Goal: Information Seeking & Learning: Learn about a topic

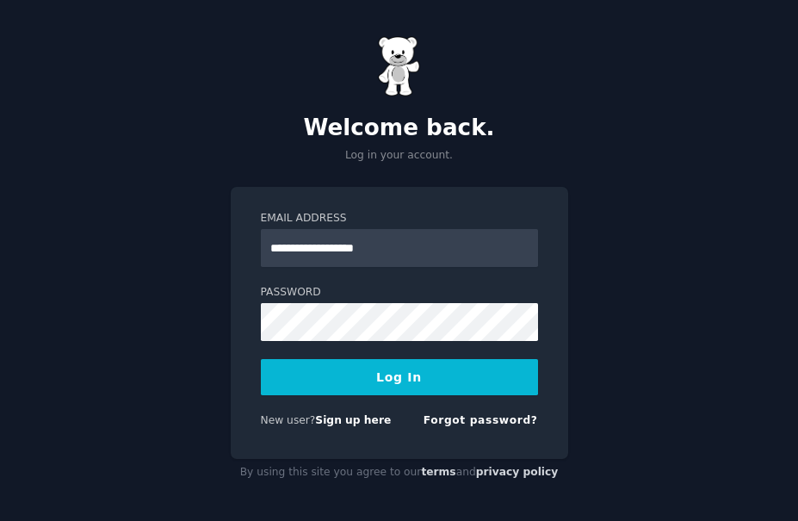
type input "**********"
click at [413, 370] on button "Log In" at bounding box center [399, 377] width 277 height 36
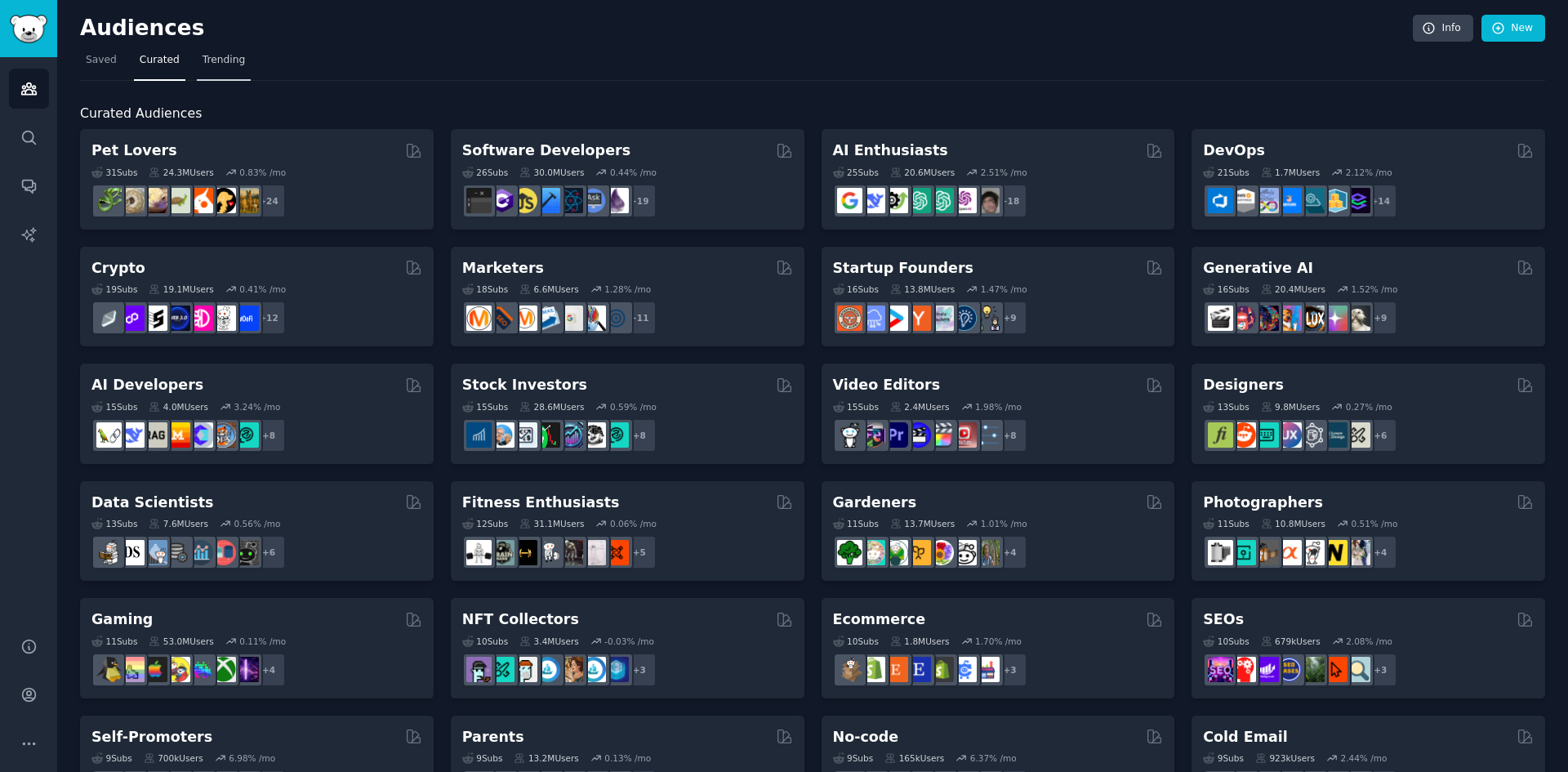
click at [227, 62] on span "Trending" at bounding box center [224, 61] width 43 height 15
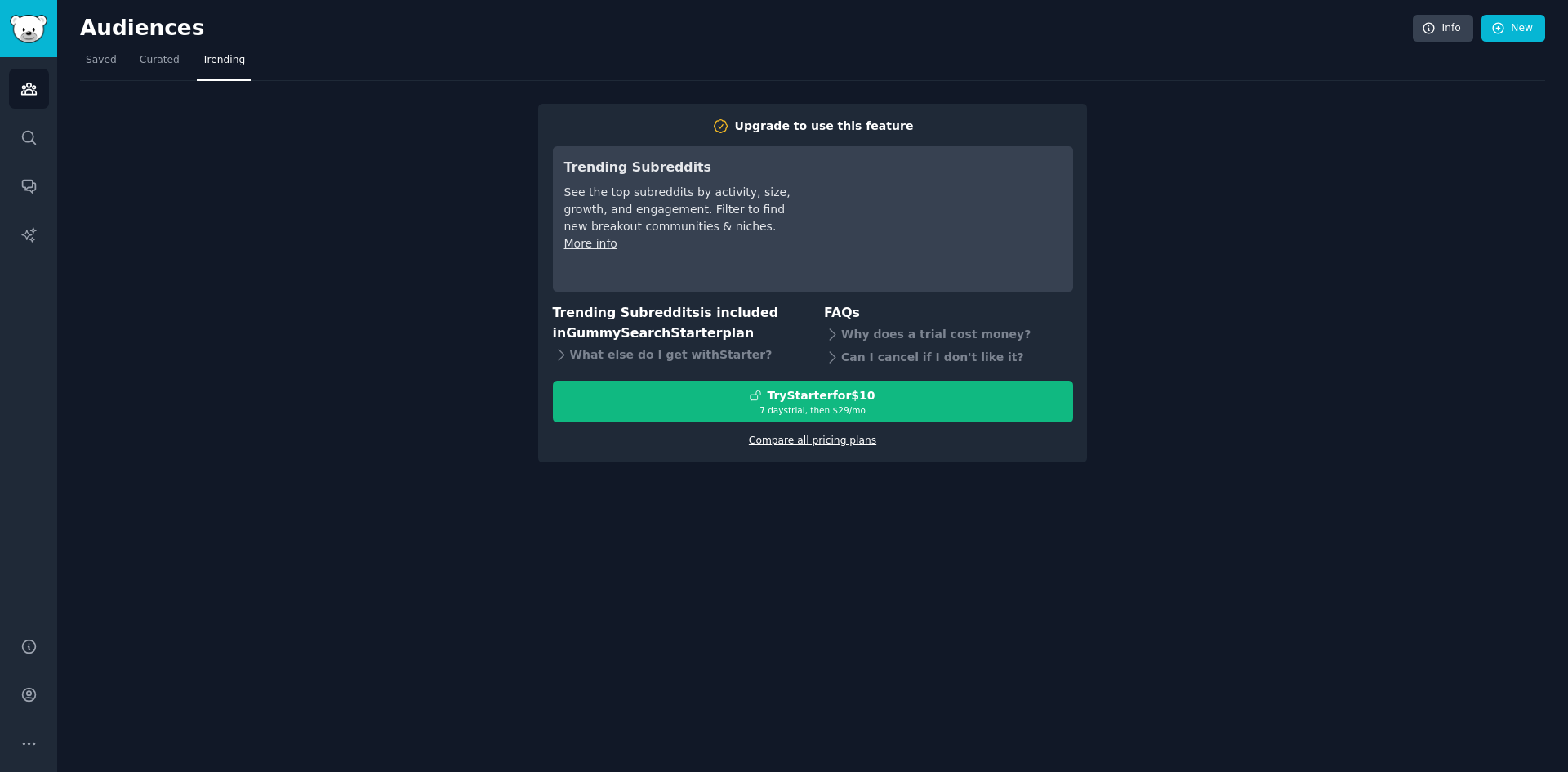
click at [807, 440] on link "Compare all pricing plans" at bounding box center [813, 440] width 127 height 11
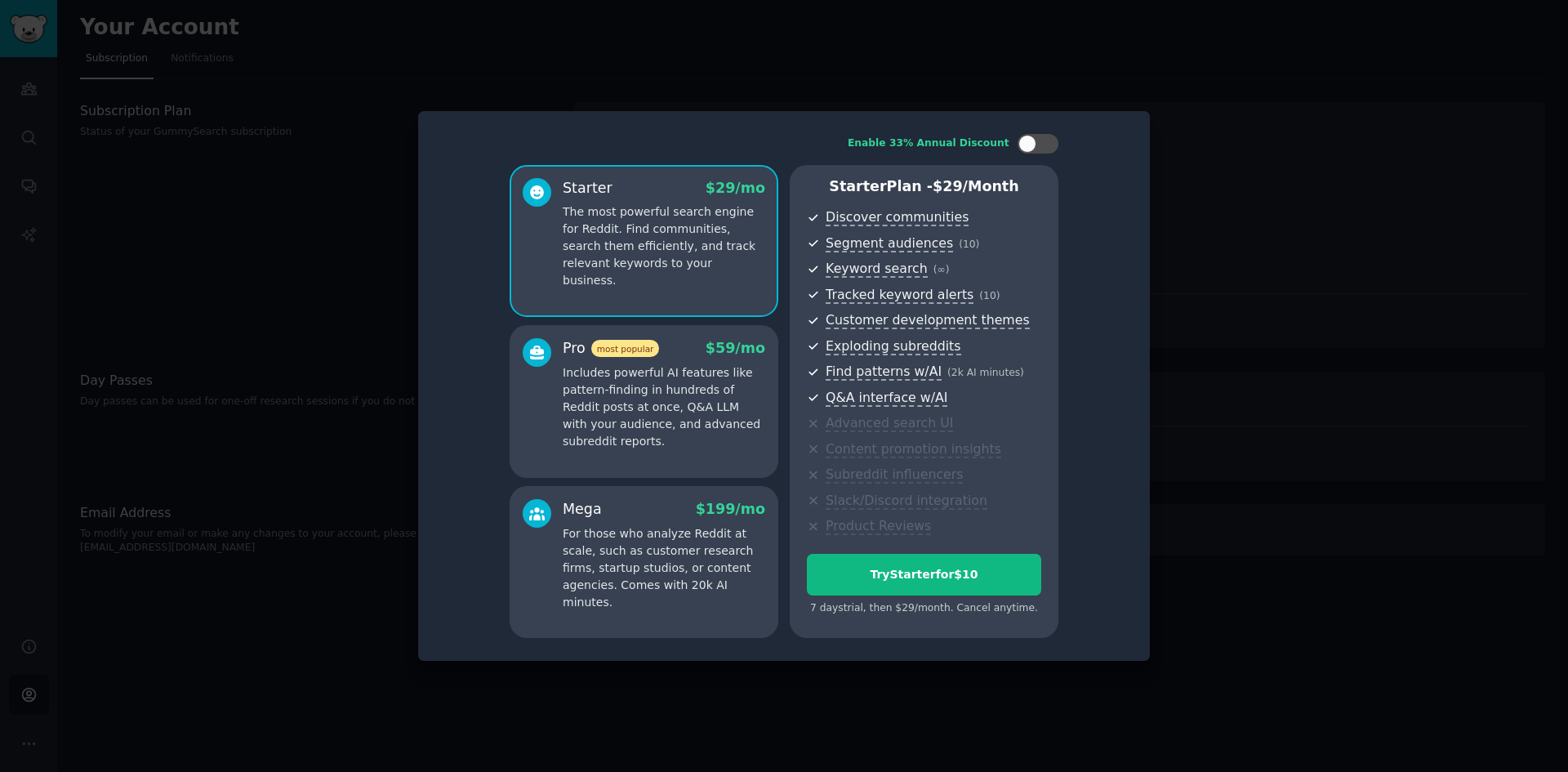
click at [1238, 155] on div at bounding box center [784, 386] width 1568 height 772
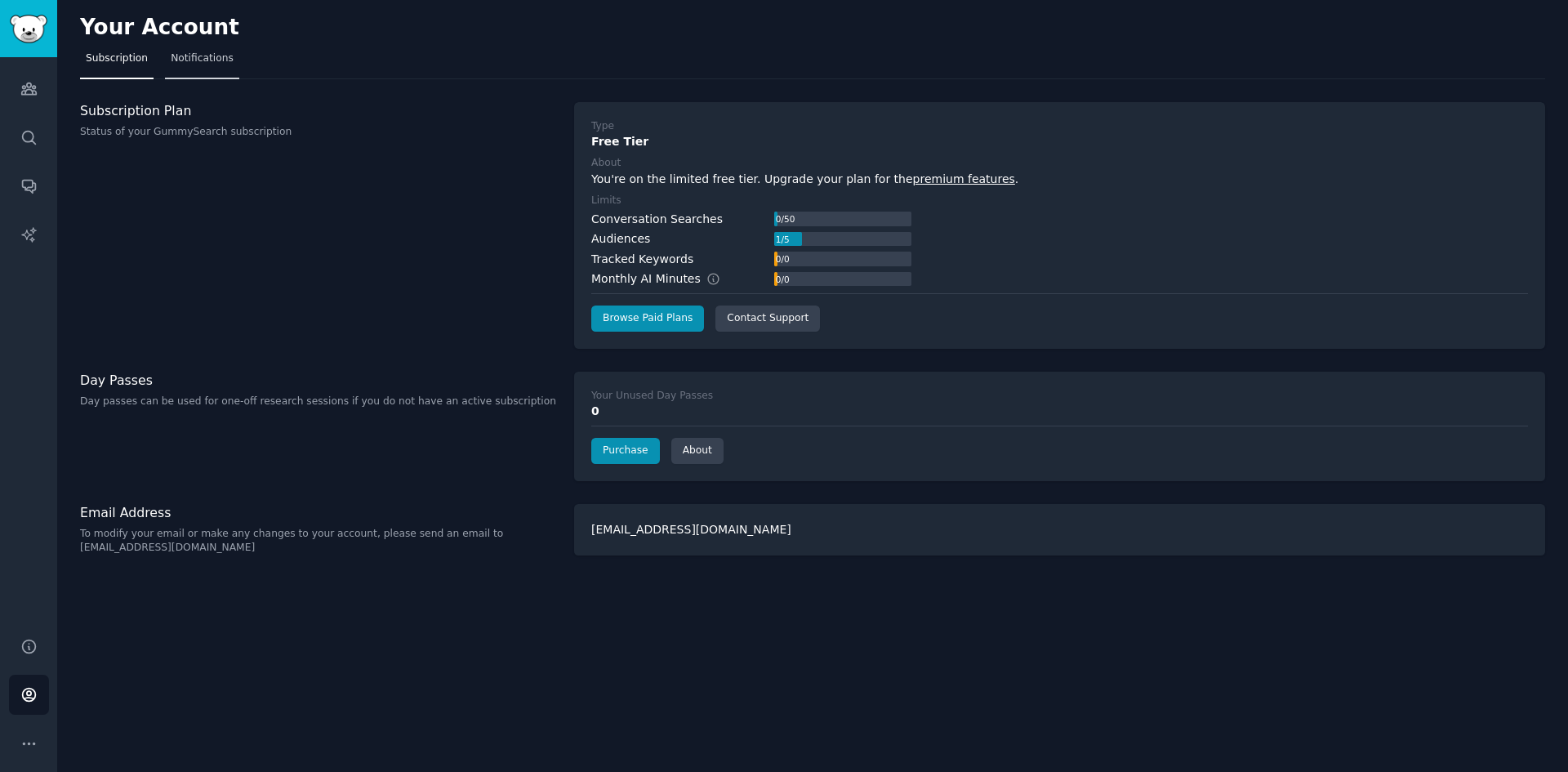
click at [187, 58] on span "Notifications" at bounding box center [202, 59] width 63 height 15
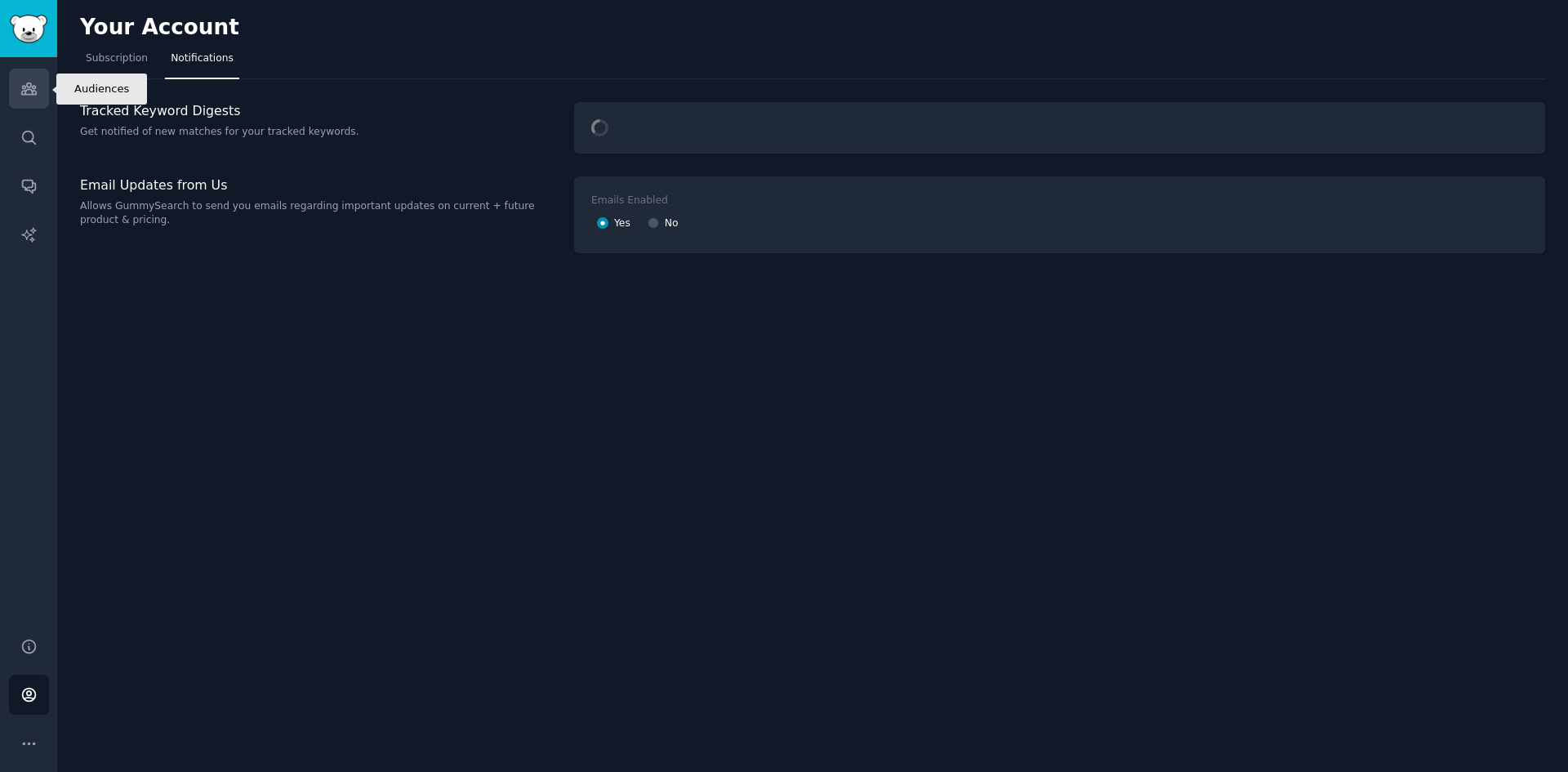
click at [15, 85] on link "Audiences" at bounding box center [28, 88] width 40 height 40
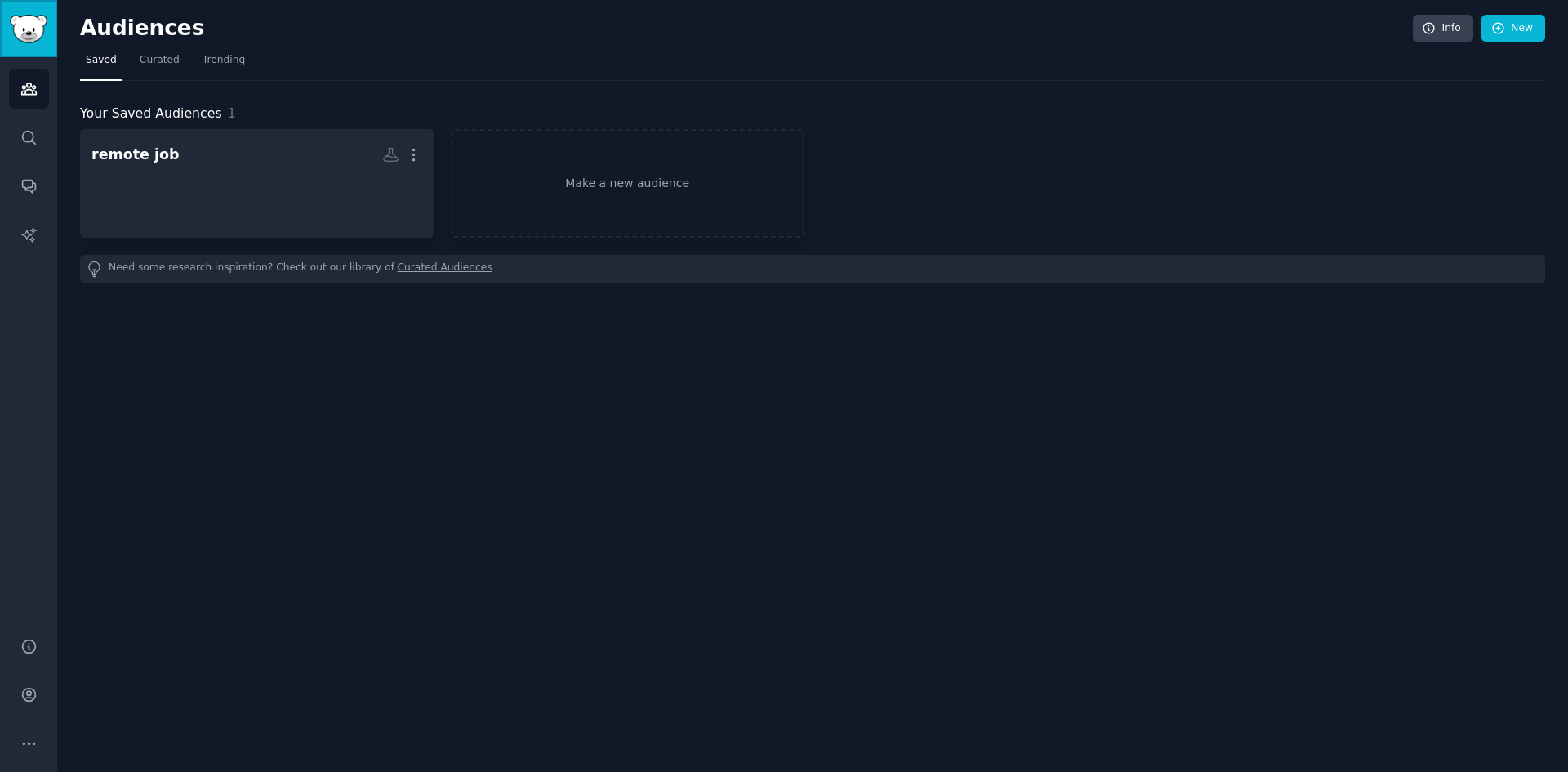
click at [32, 19] on img "Sidebar" at bounding box center [28, 29] width 38 height 28
click at [145, 55] on span "Curated" at bounding box center [159, 61] width 40 height 15
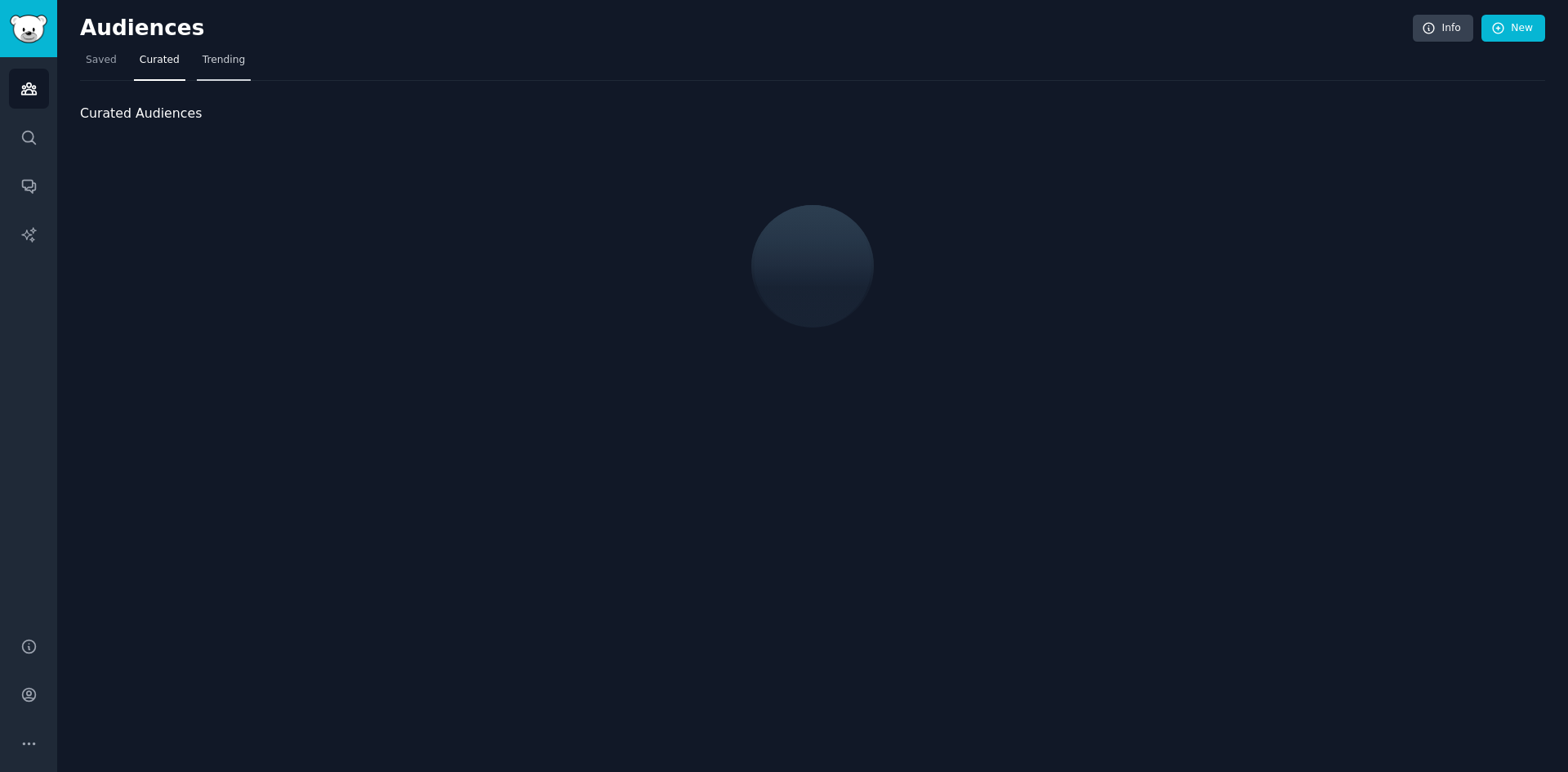
click at [221, 67] on link "Trending" at bounding box center [224, 64] width 54 height 33
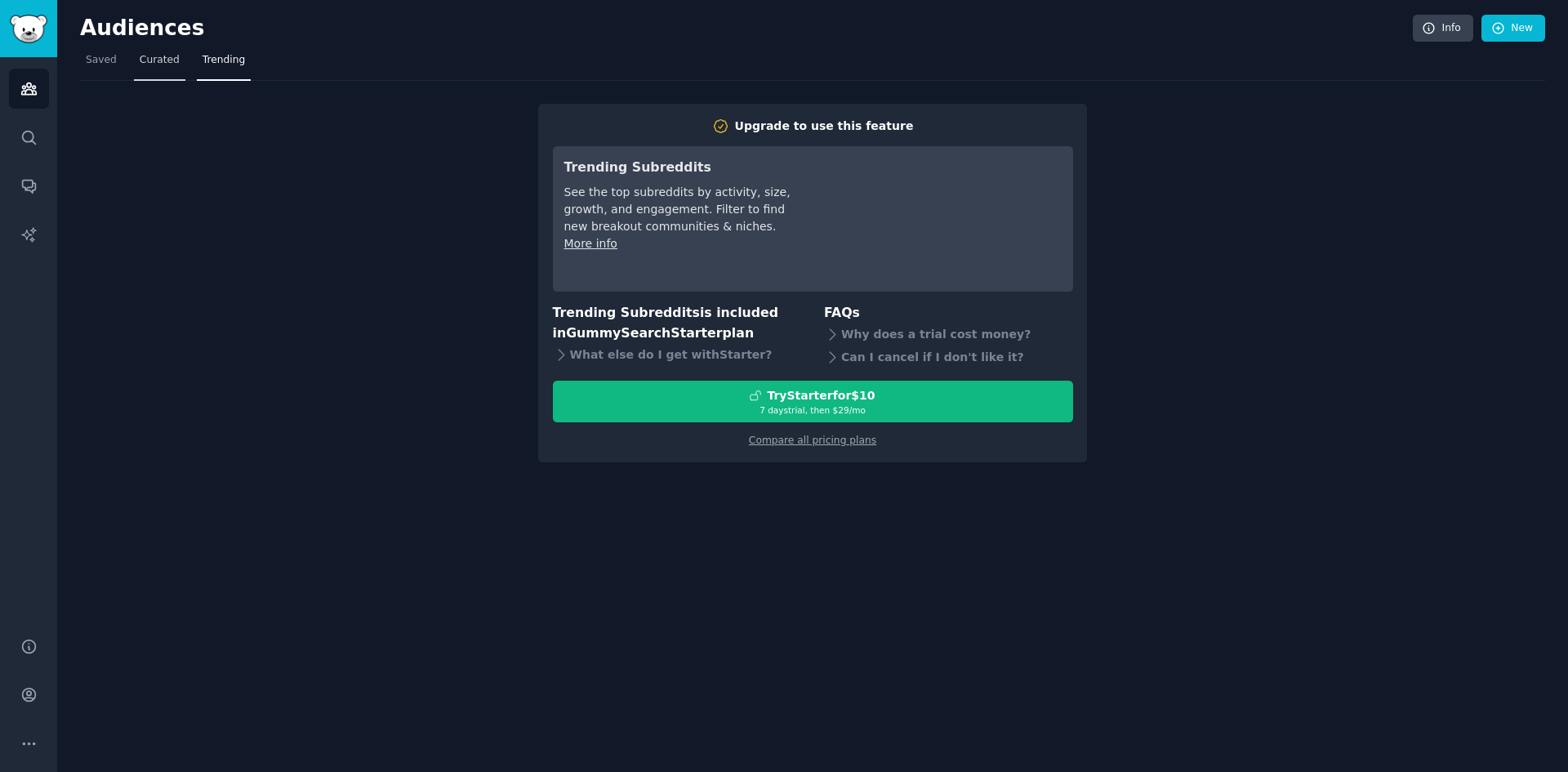
click at [173, 67] on link "Curated" at bounding box center [159, 64] width 51 height 33
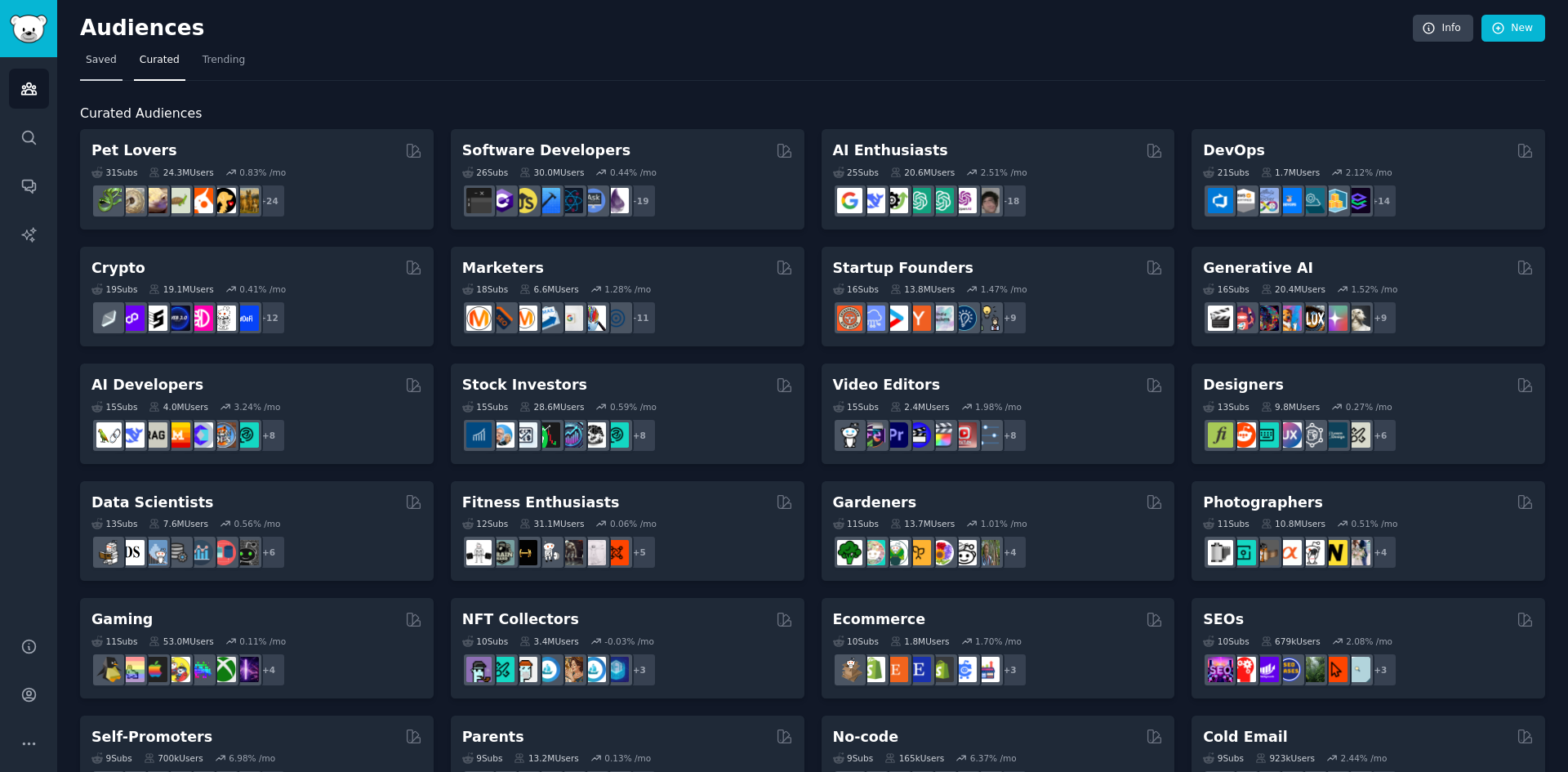
click at [108, 67] on span "Saved" at bounding box center [101, 61] width 31 height 15
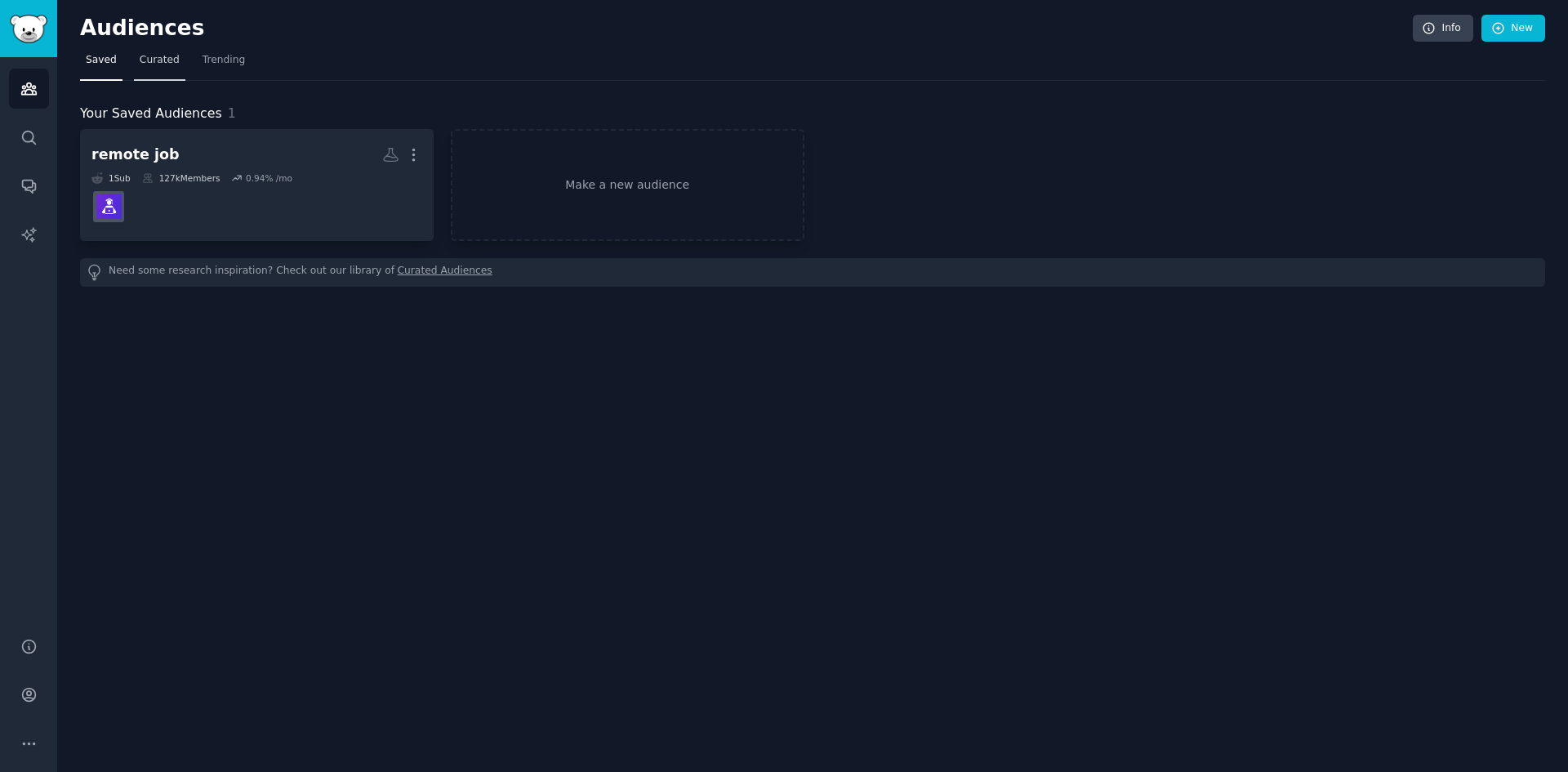
click at [142, 62] on span "Curated" at bounding box center [159, 61] width 40 height 15
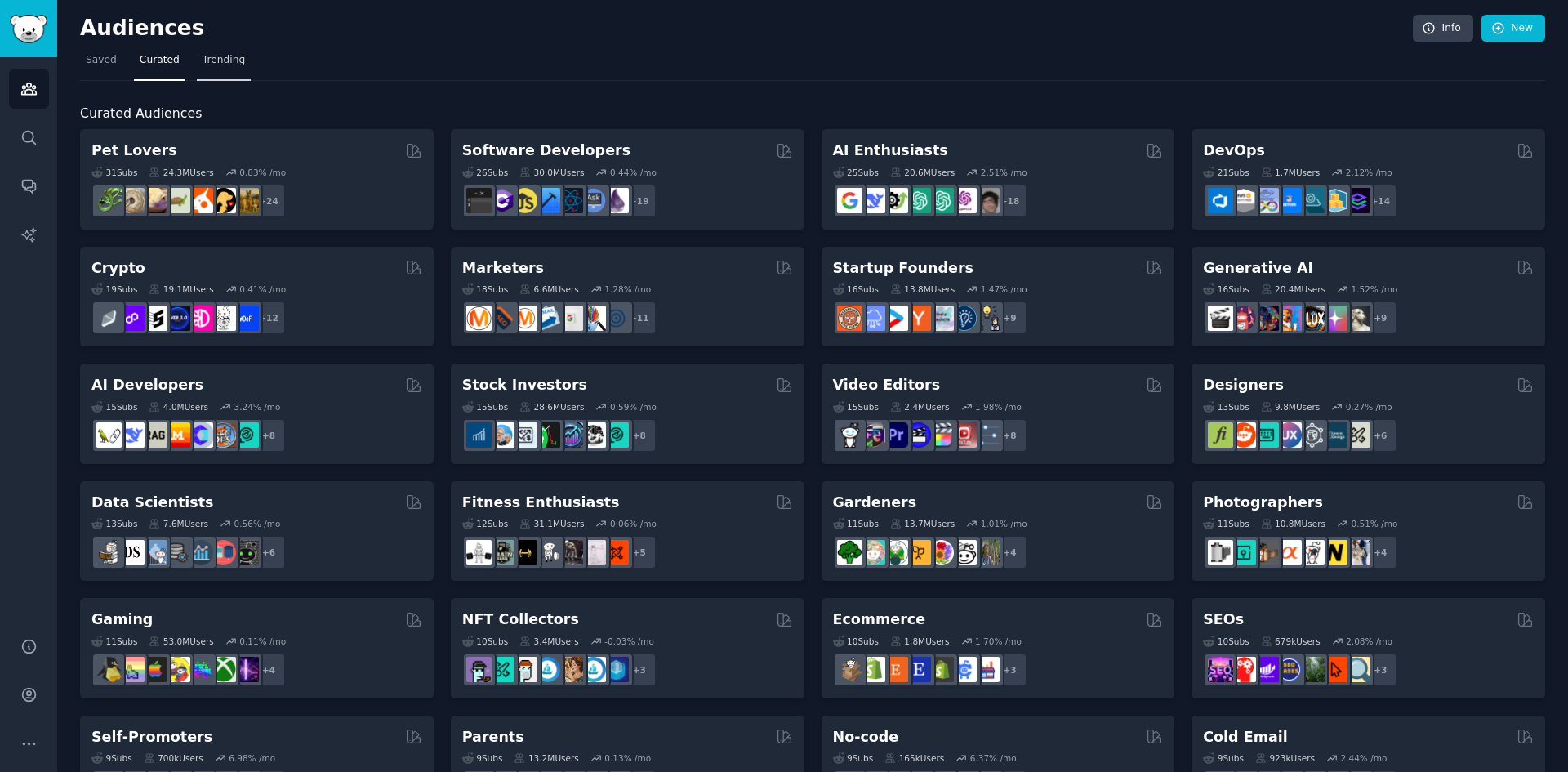
click at [197, 67] on link "Trending" at bounding box center [224, 64] width 54 height 33
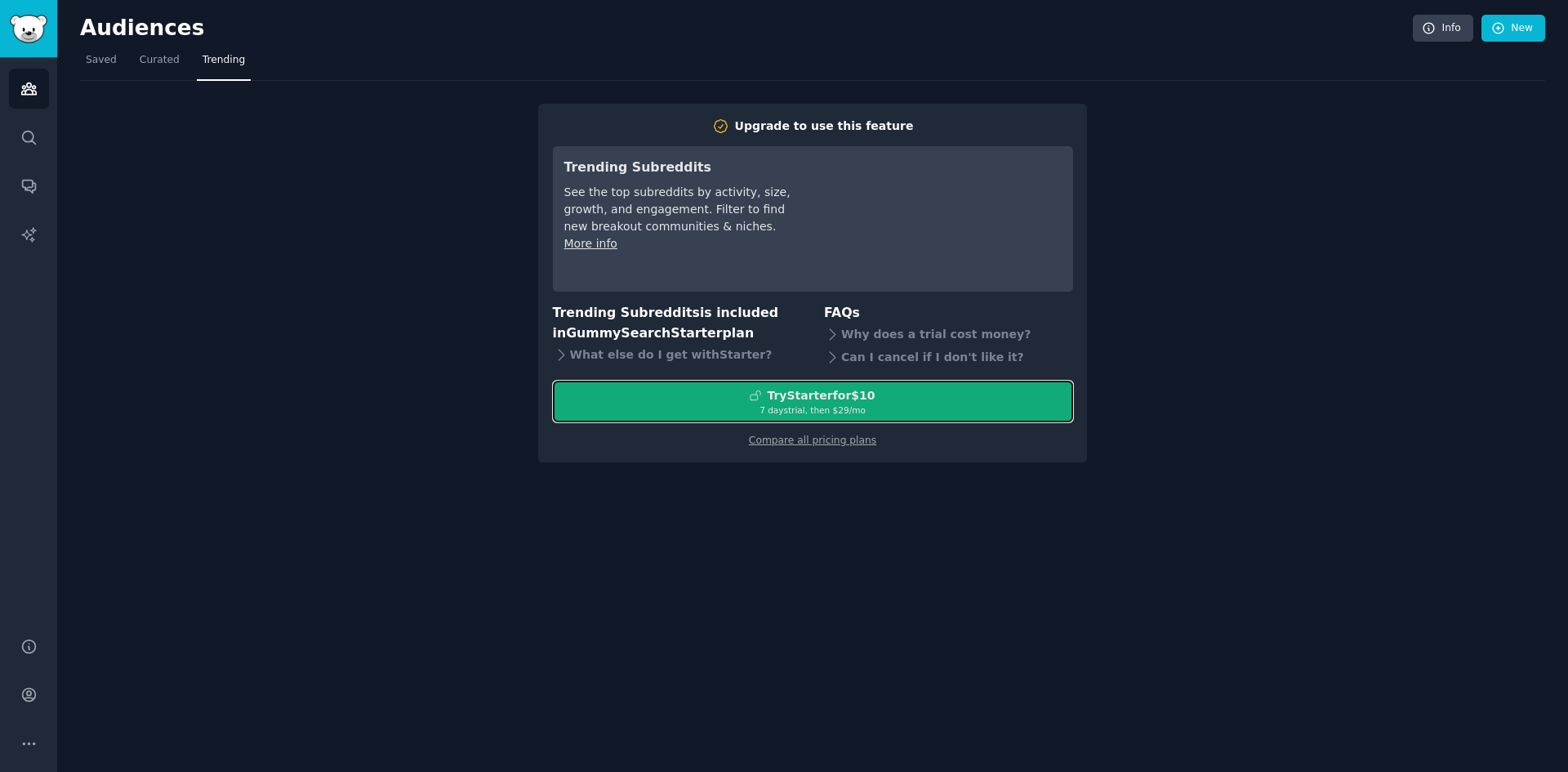
click at [673, 398] on div "Try Starter for $10" at bounding box center [813, 395] width 519 height 17
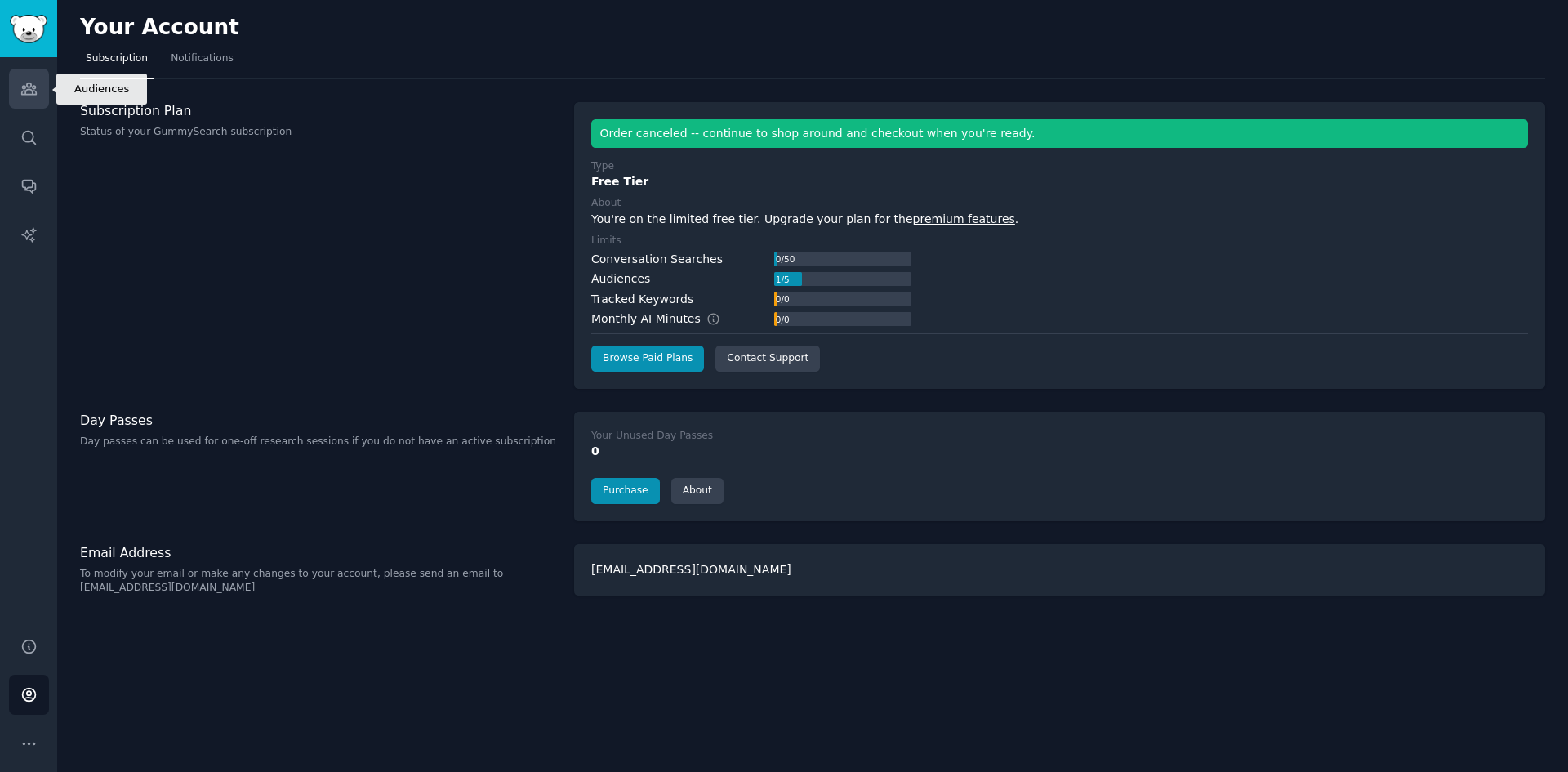
click at [32, 85] on icon "Sidebar" at bounding box center [28, 89] width 15 height 11
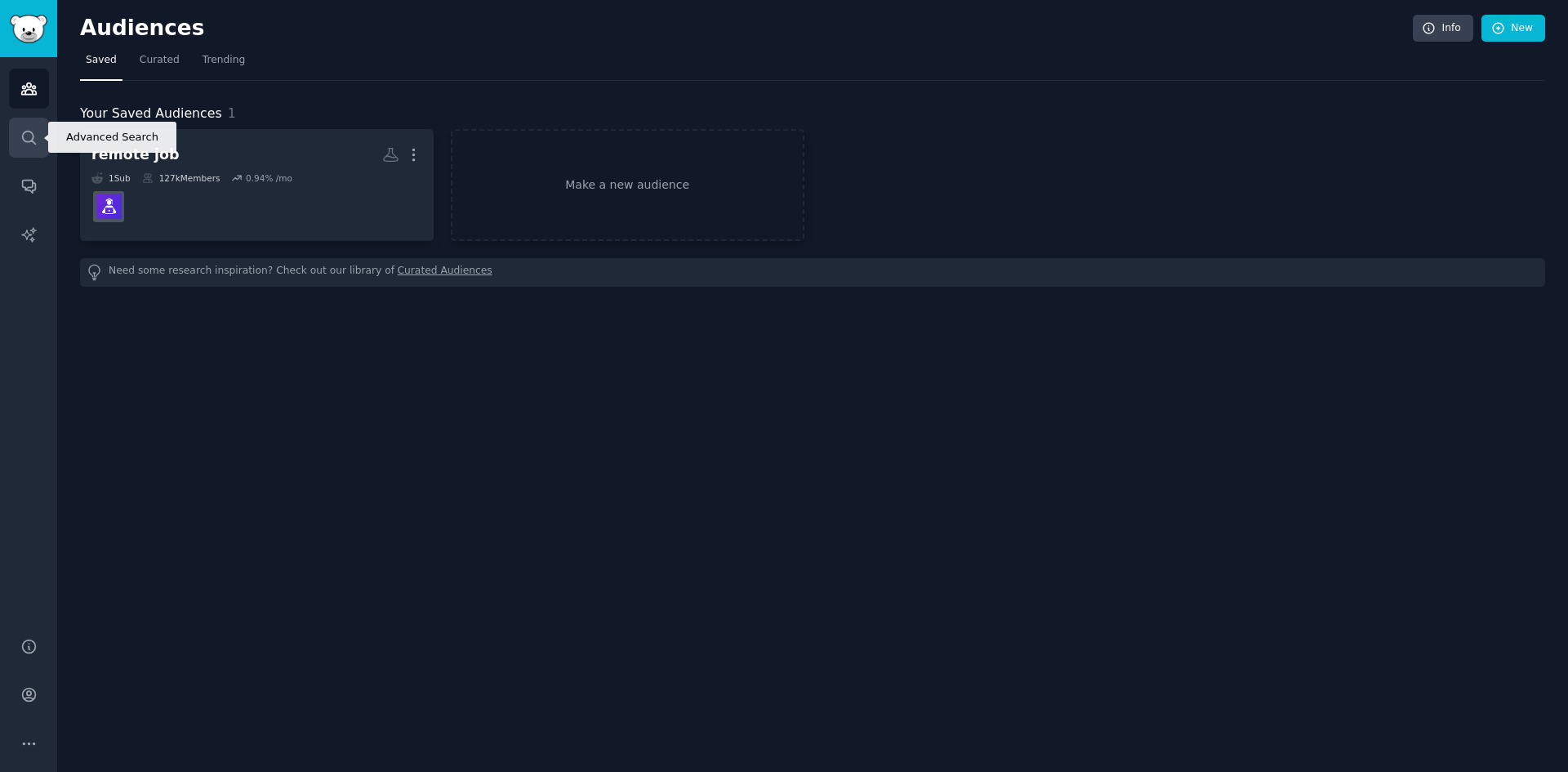
click at [21, 131] on icon "Sidebar" at bounding box center [29, 138] width 17 height 17
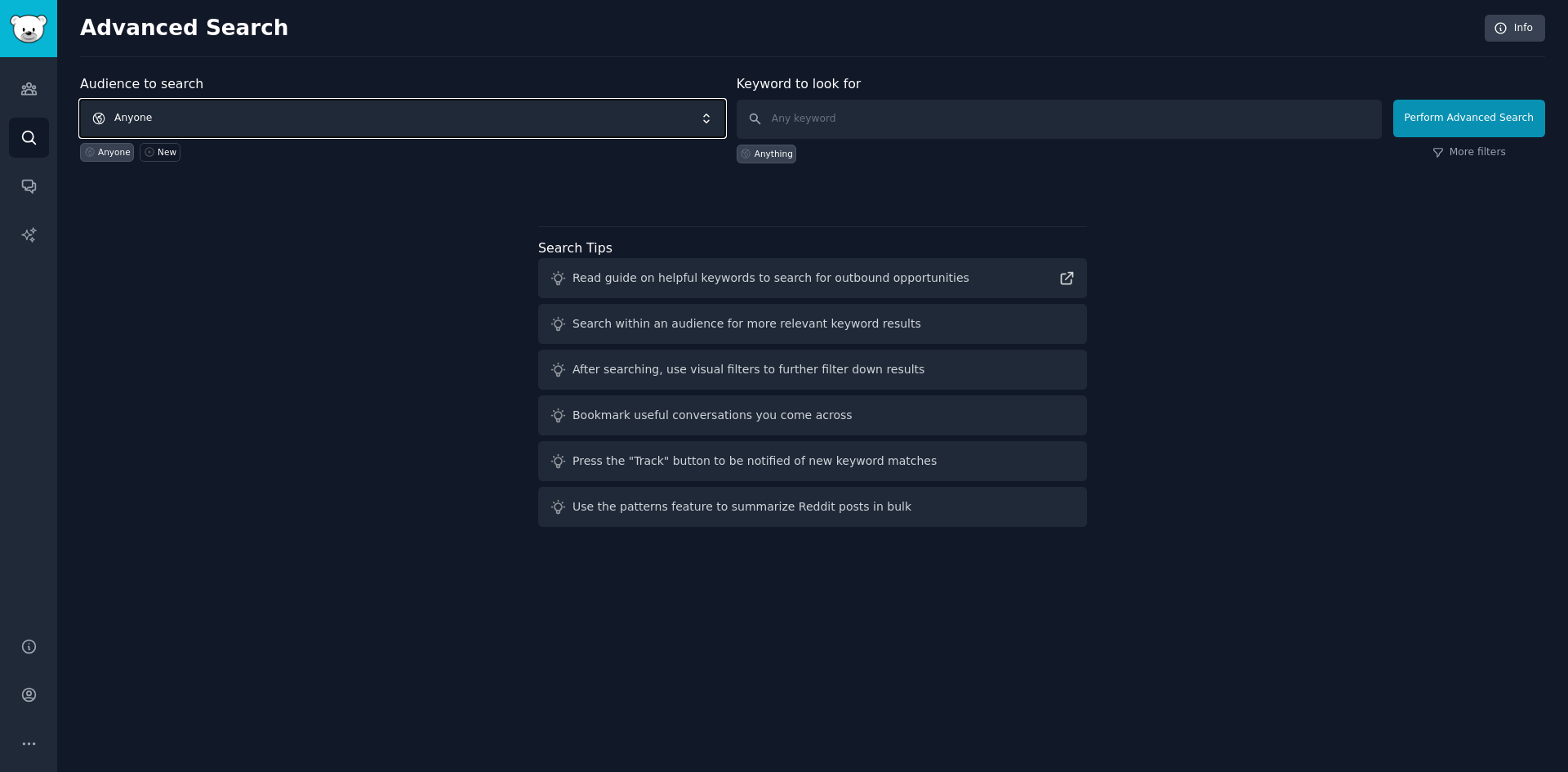
click at [340, 121] on span "Anyone" at bounding box center [402, 119] width 645 height 38
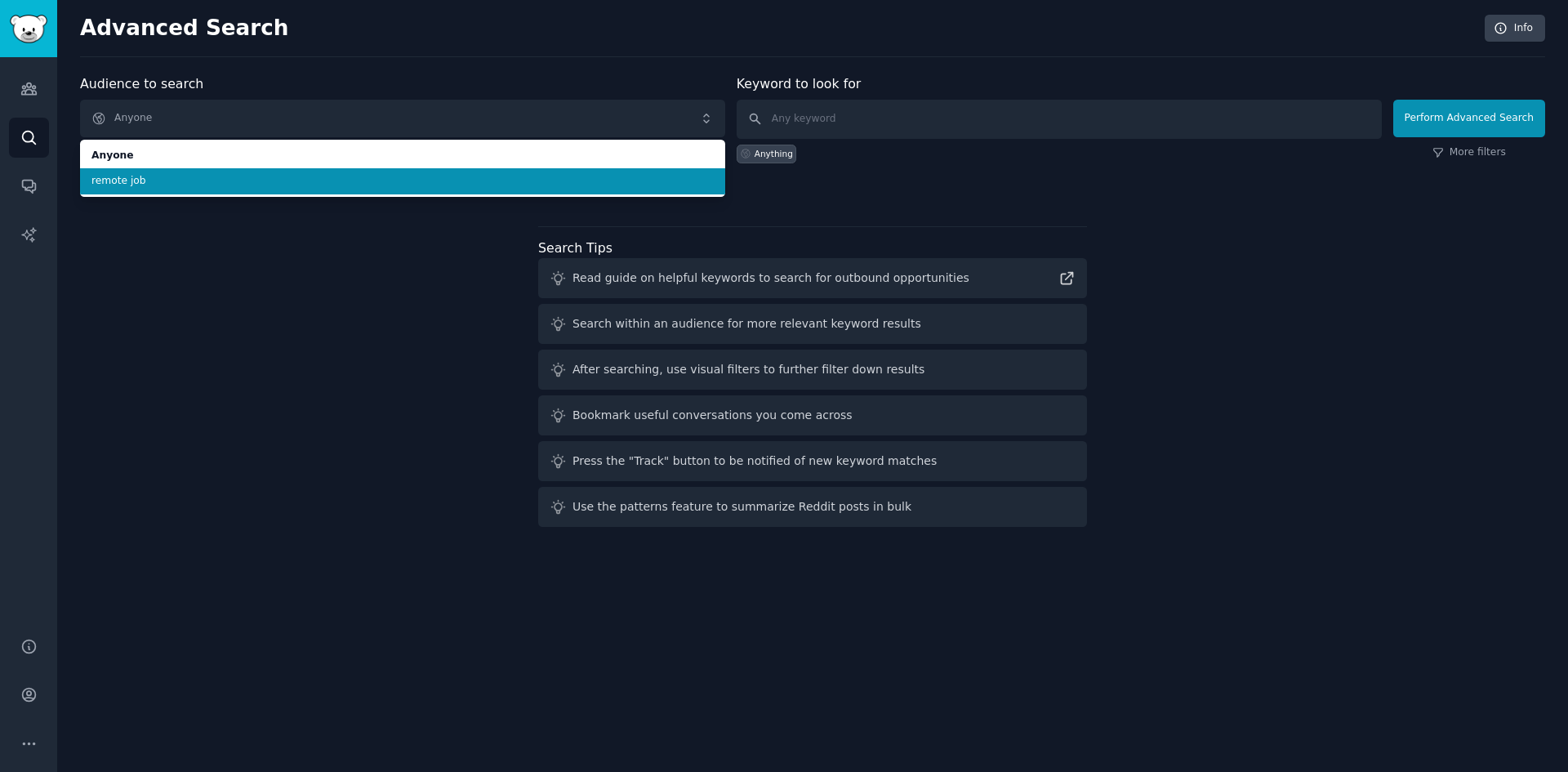
click at [177, 175] on span "remote job" at bounding box center [402, 181] width 622 height 15
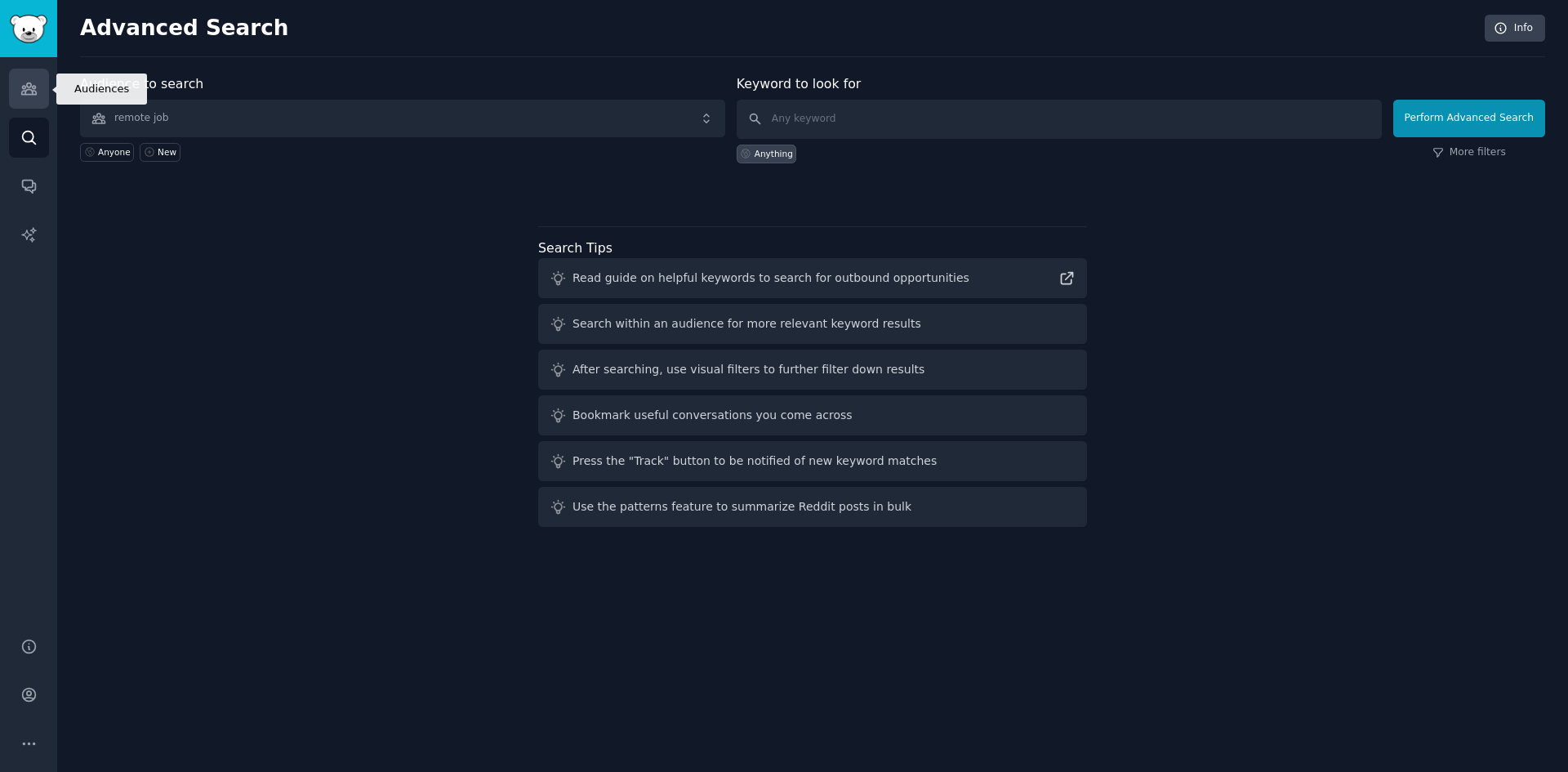
click at [38, 88] on link "Audiences" at bounding box center [28, 88] width 40 height 40
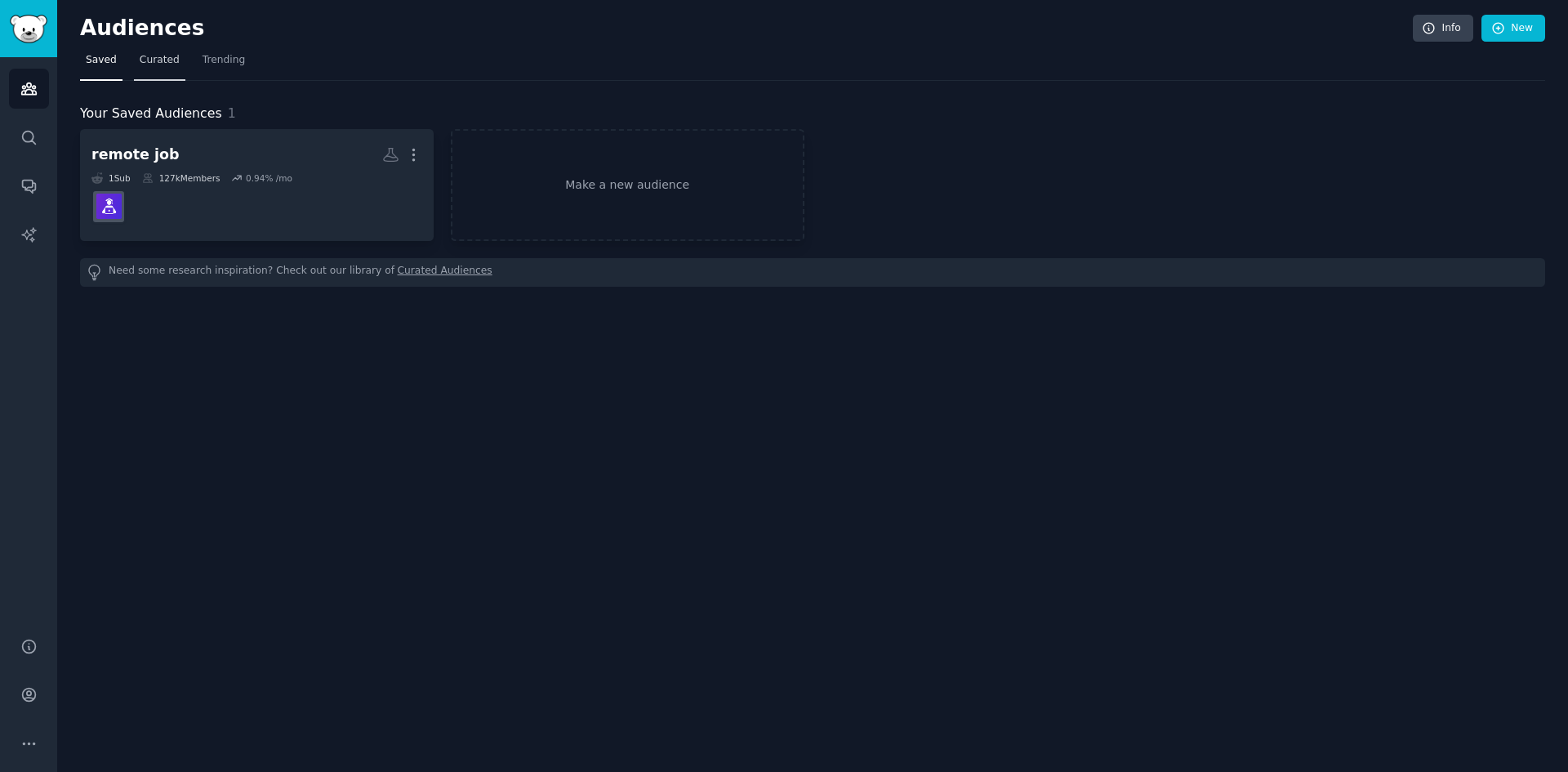
click at [165, 56] on span "Curated" at bounding box center [159, 61] width 40 height 15
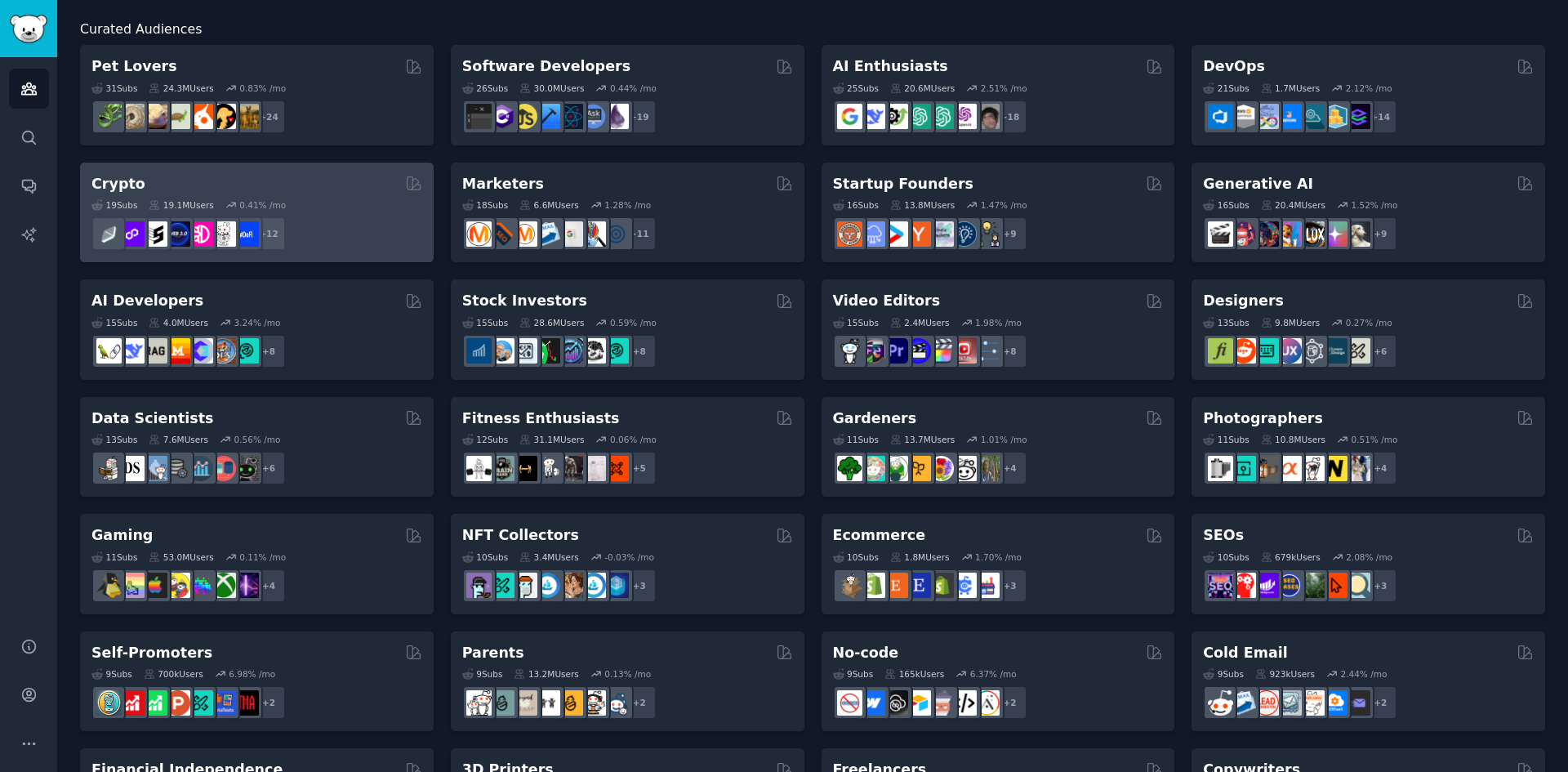
scroll to position [82, 0]
